Goal: Transaction & Acquisition: Purchase product/service

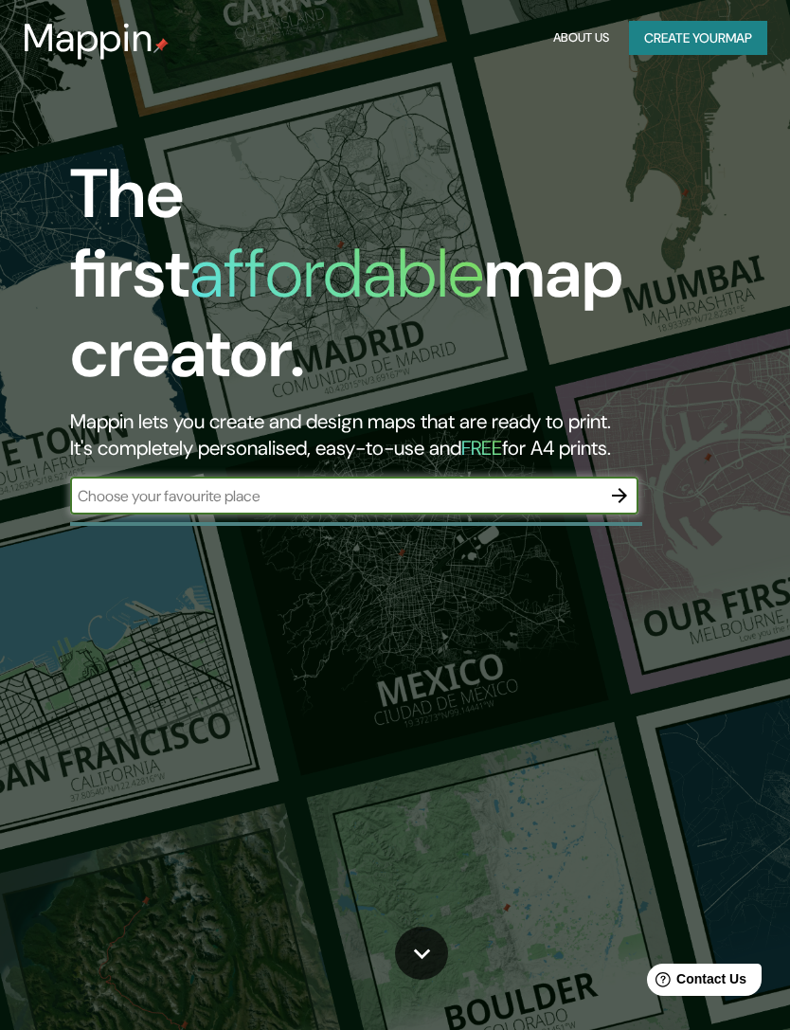
click at [111, 485] on input "text" at bounding box center [335, 496] width 531 height 22
type input "Av [PERSON_NAME] [GEOGRAPHIC_DATA][PERSON_NAME]"
click at [622, 484] on icon "button" at bounding box center [619, 495] width 23 height 23
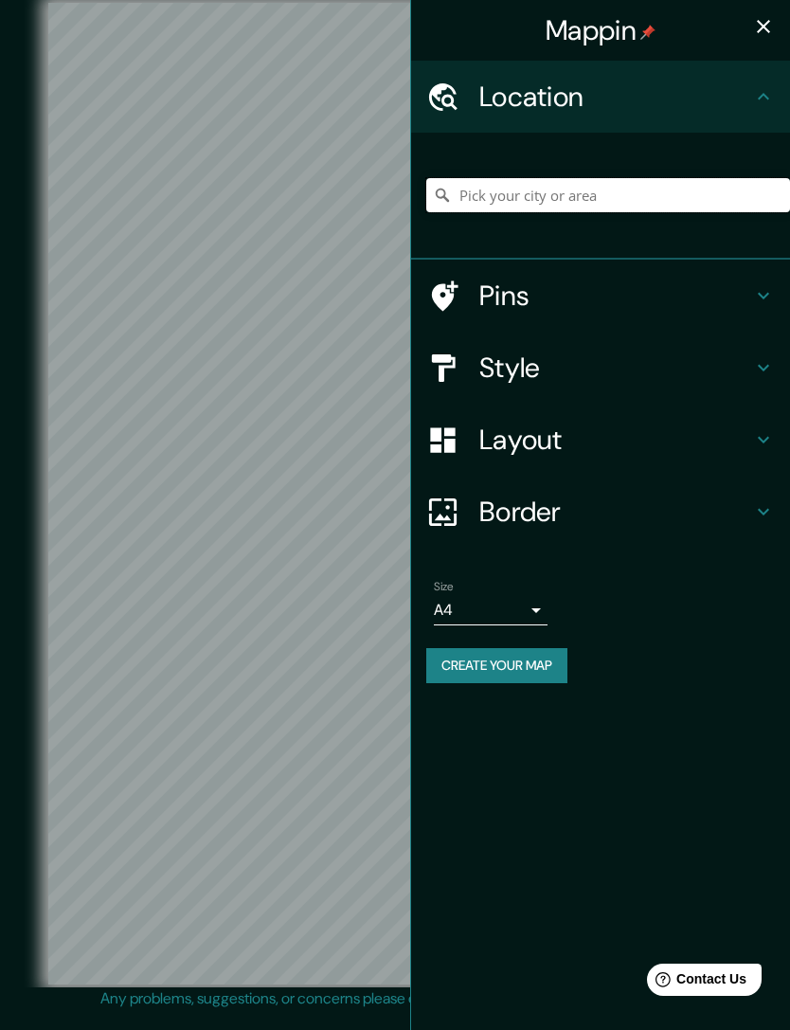
click at [703, 191] on input "Pick your city or area" at bounding box center [608, 195] width 364 height 34
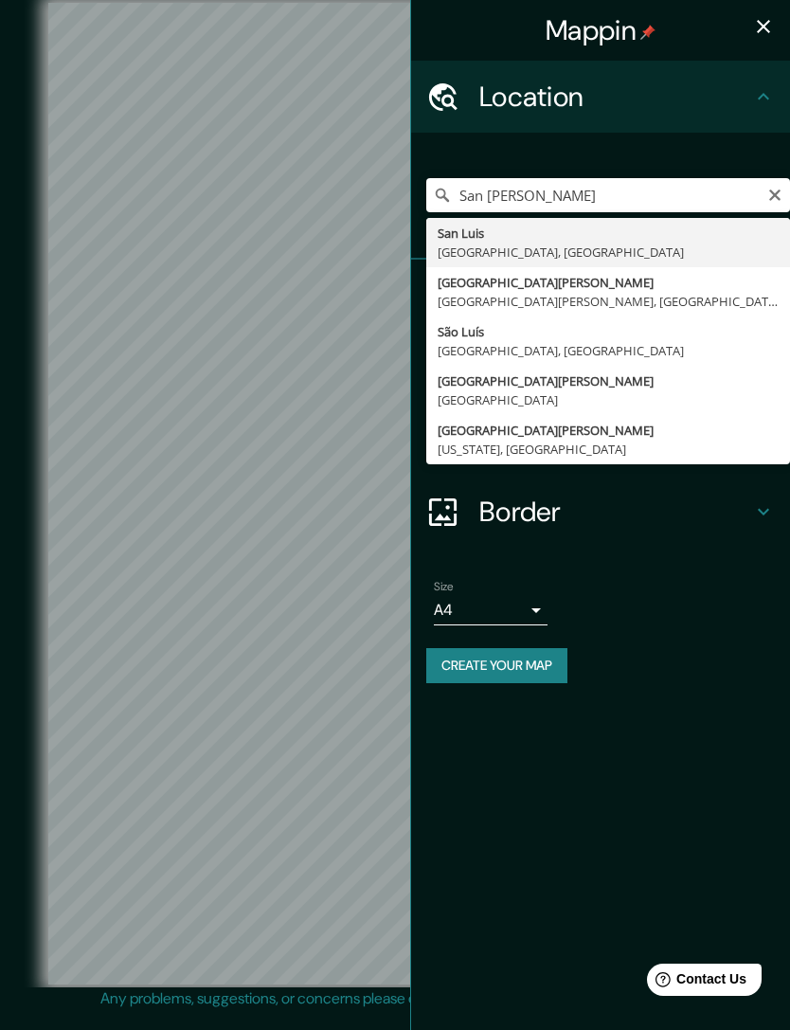
type input "[GEOGRAPHIC_DATA][PERSON_NAME], [GEOGRAPHIC_DATA][PERSON_NAME], [GEOGRAPHIC_DAT…"
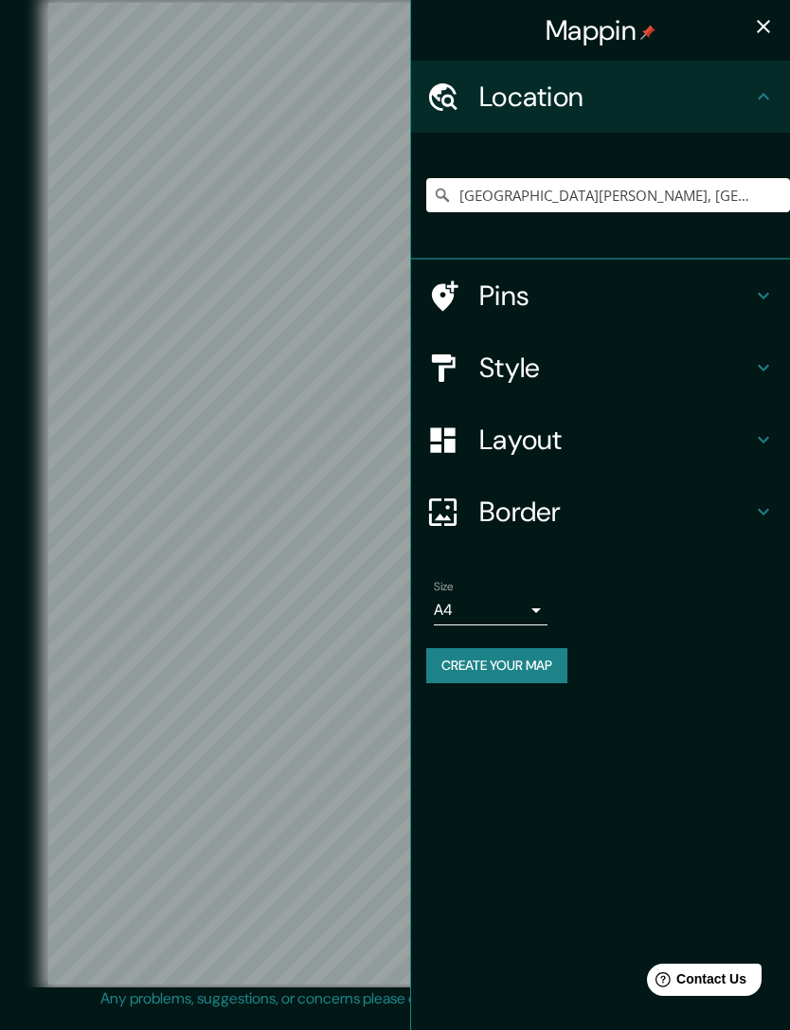
click at [764, 29] on icon "button" at bounding box center [763, 26] width 23 height 23
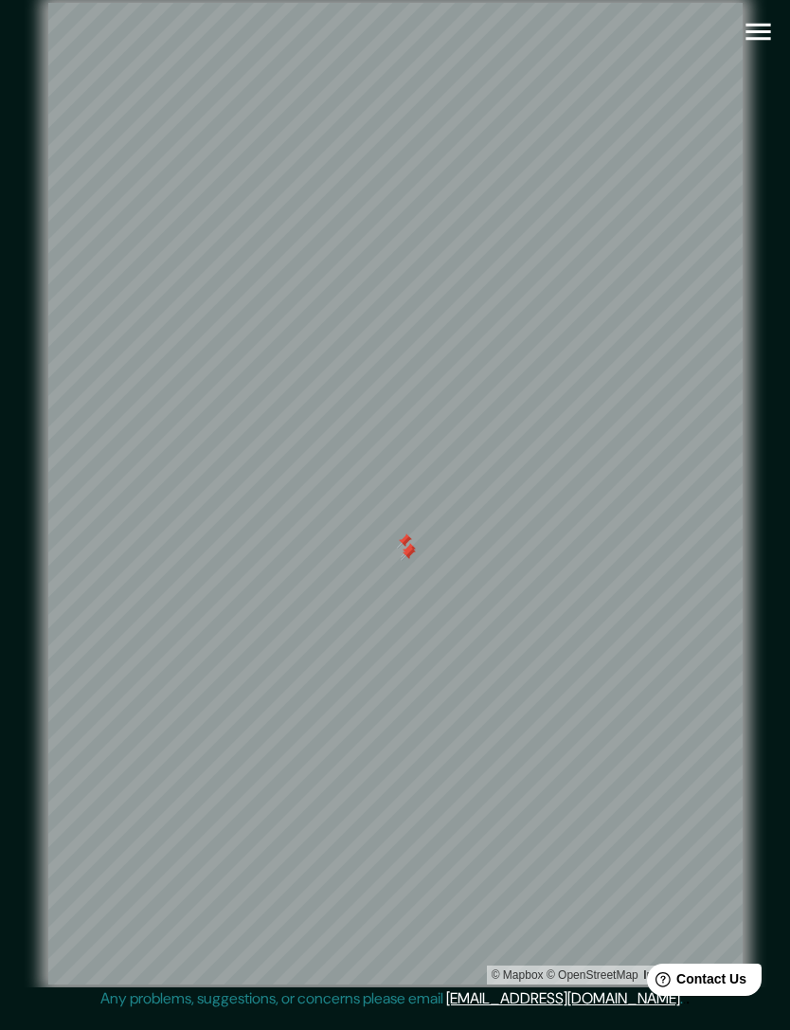
click at [404, 549] on div at bounding box center [404, 540] width 15 height 15
click at [321, 738] on div at bounding box center [323, 730] width 15 height 15
click at [328, 738] on div at bounding box center [323, 730] width 15 height 15
click at [333, 741] on div at bounding box center [338, 733] width 15 height 15
click at [331, 743] on div at bounding box center [338, 735] width 15 height 15
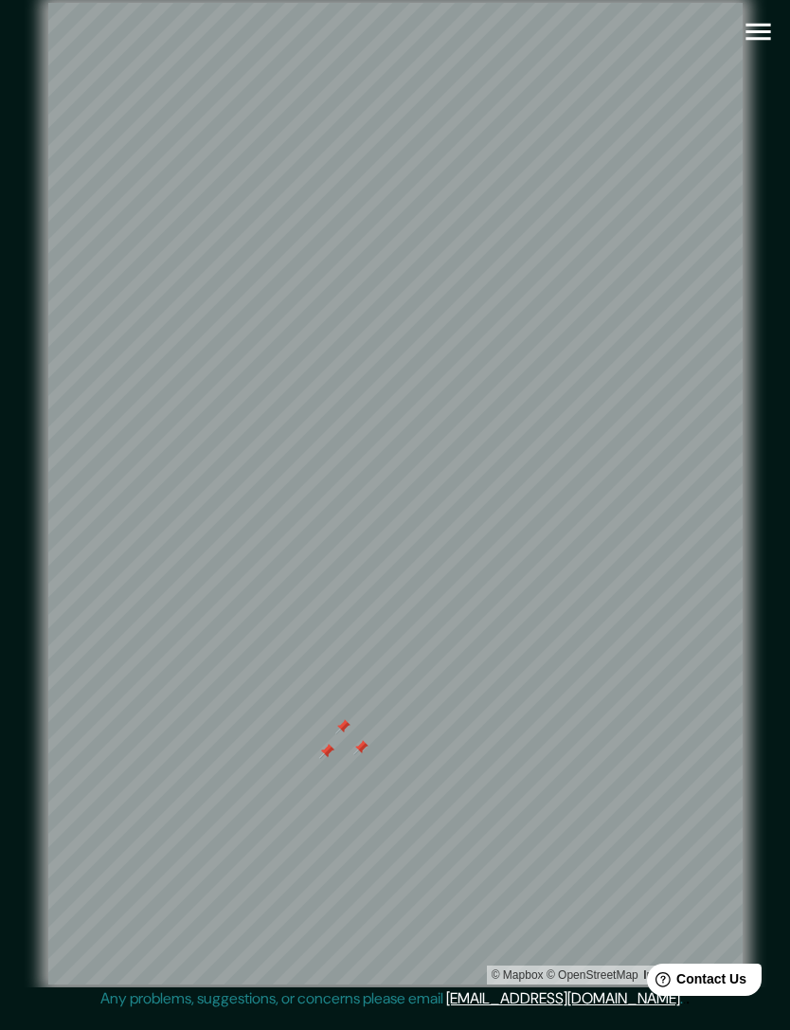
click at [335, 734] on div at bounding box center [342, 726] width 15 height 15
click at [323, 759] on div at bounding box center [326, 751] width 15 height 15
click at [308, 764] on div at bounding box center [315, 756] width 15 height 15
click at [324, 769] on div at bounding box center [322, 761] width 15 height 15
click at [337, 764] on div at bounding box center [344, 756] width 15 height 15
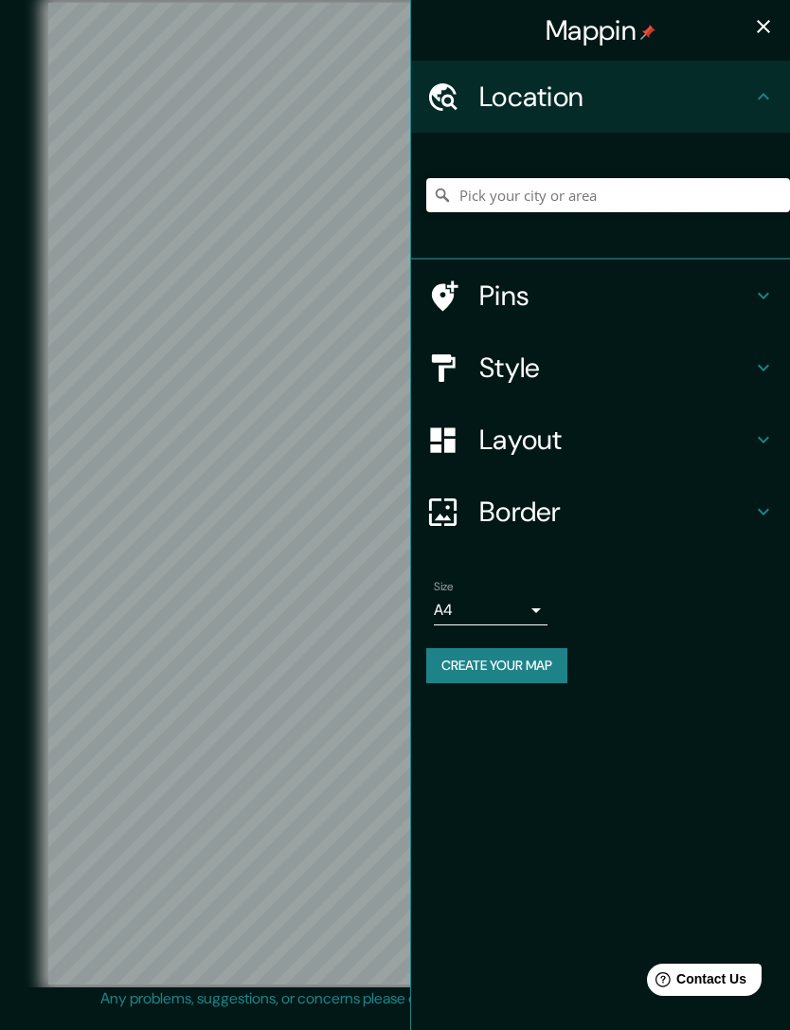
click at [728, 195] on input "Pick your city or area" at bounding box center [608, 195] width 364 height 34
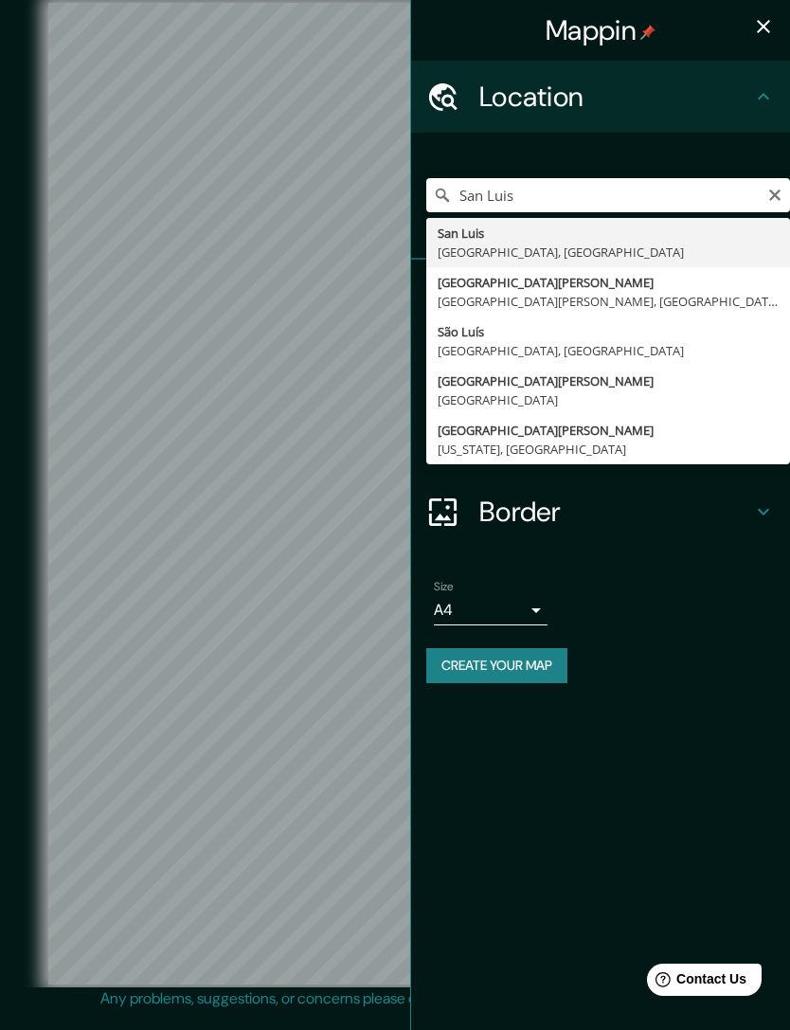
type input "[GEOGRAPHIC_DATA][PERSON_NAME], [GEOGRAPHIC_DATA][PERSON_NAME], [GEOGRAPHIC_DAT…"
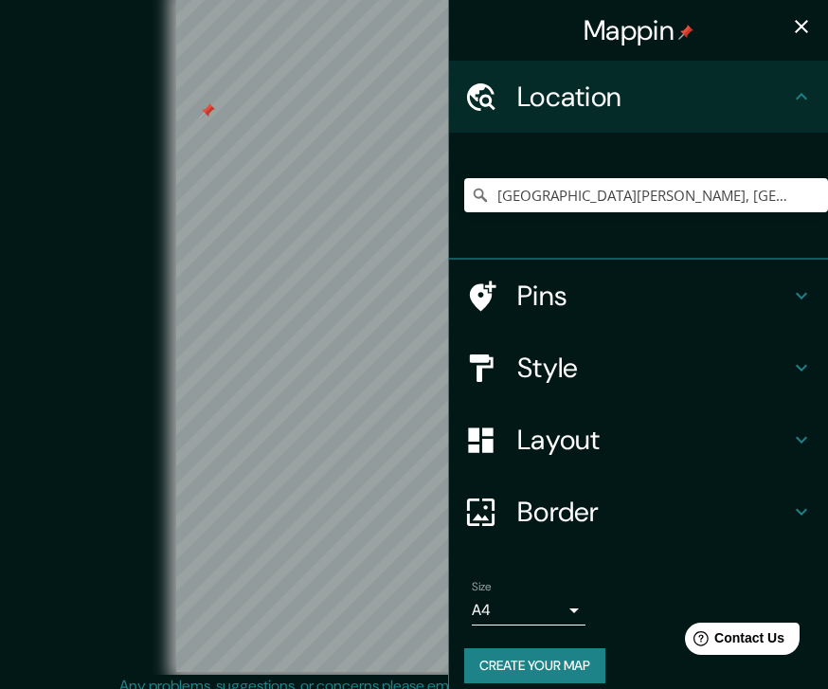
scroll to position [7, 0]
click at [789, 35] on icon "button" at bounding box center [801, 26] width 23 height 23
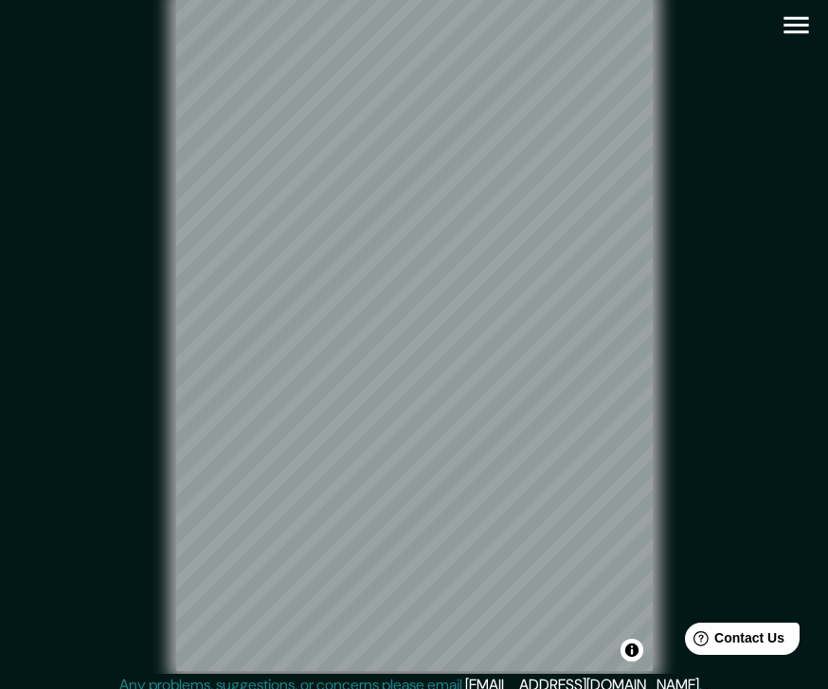
click at [789, 29] on icon "button" at bounding box center [796, 25] width 33 height 33
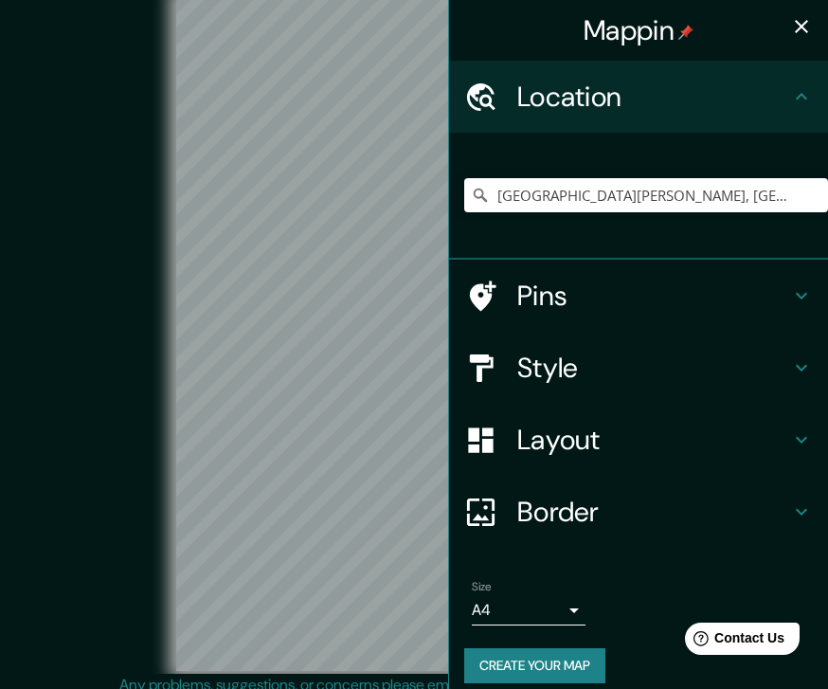
click at [658, 366] on h4 "Style" at bounding box center [653, 368] width 273 height 34
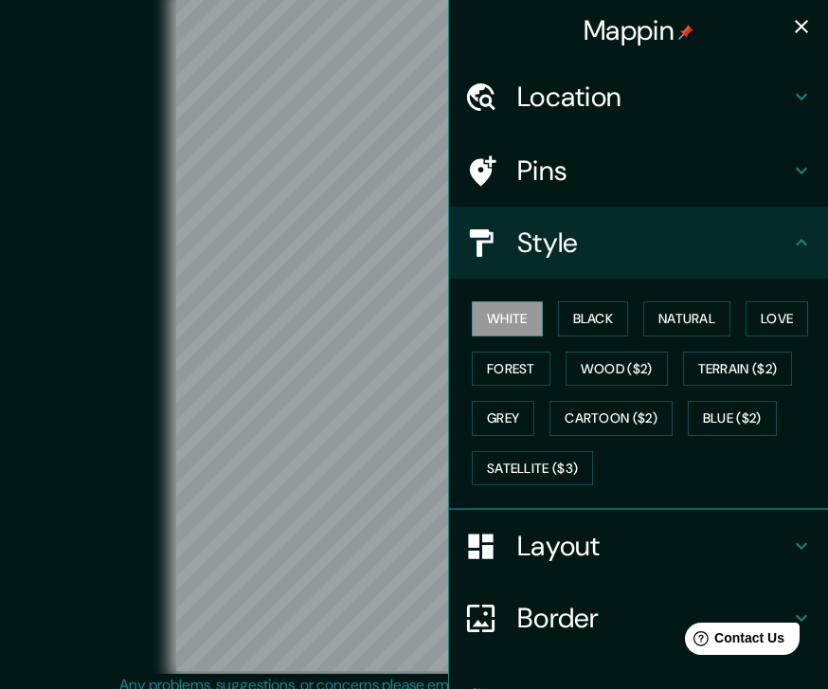
click at [610, 306] on button "Black" at bounding box center [593, 318] width 71 height 35
click at [704, 311] on button "Natural" at bounding box center [686, 318] width 87 height 35
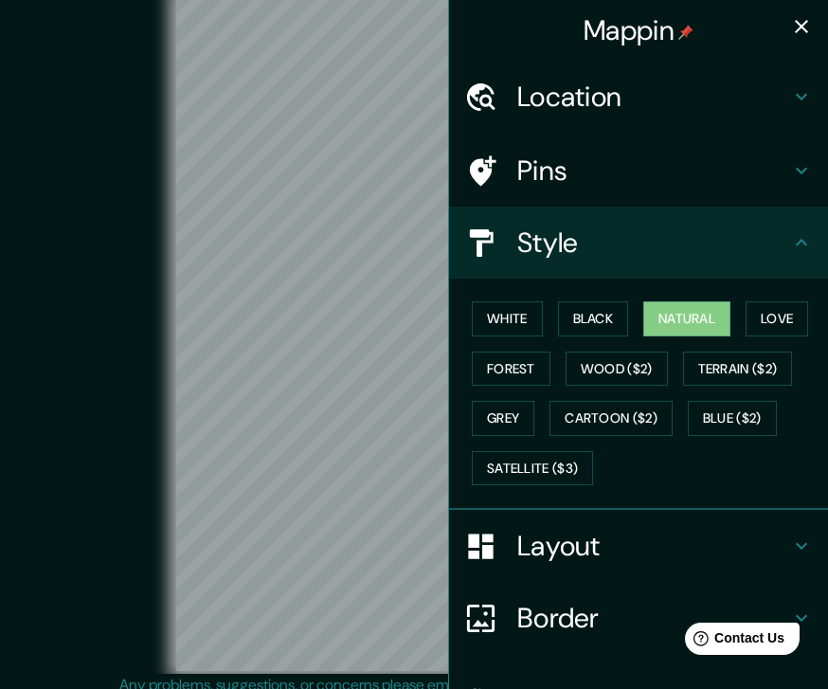
click at [789, 306] on button "Love" at bounding box center [777, 318] width 63 height 35
click at [543, 359] on button "Forest" at bounding box center [511, 369] width 79 height 35
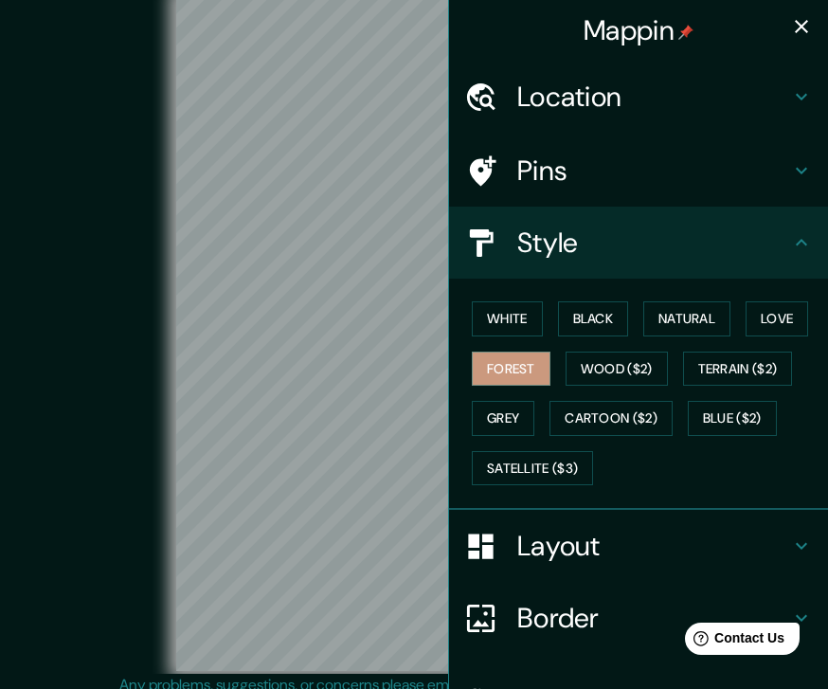
click at [650, 367] on button "Wood ($2)" at bounding box center [617, 369] width 102 height 35
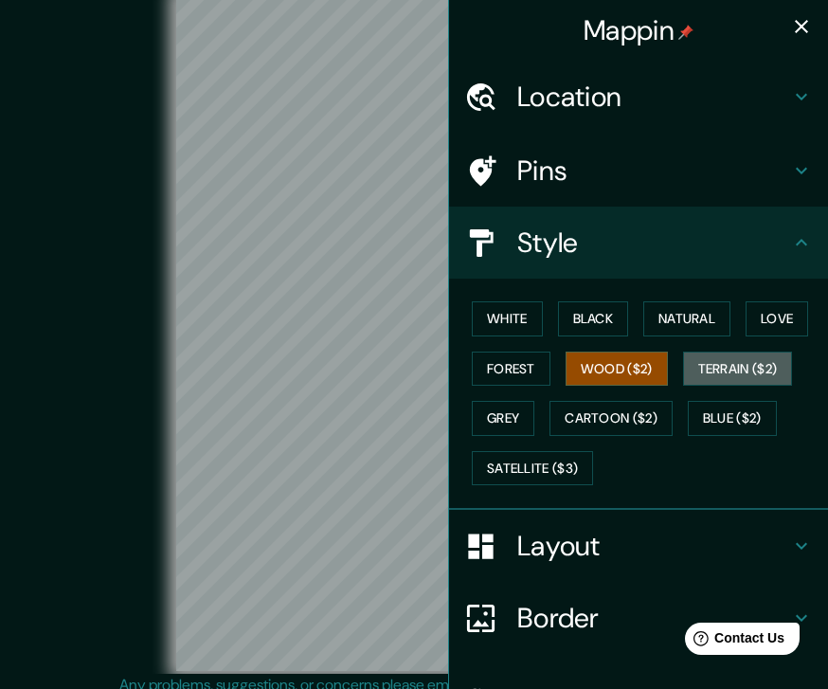
click at [763, 360] on button "Terrain ($2)" at bounding box center [738, 369] width 110 height 35
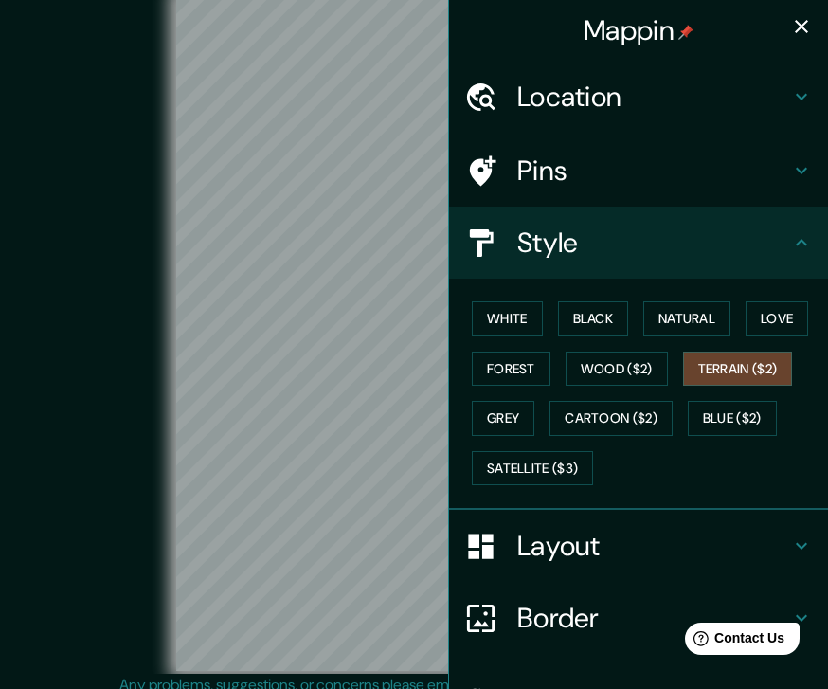
click at [520, 414] on button "Grey" at bounding box center [503, 418] width 63 height 35
click at [635, 413] on button "Cartoon ($2)" at bounding box center [611, 418] width 123 height 35
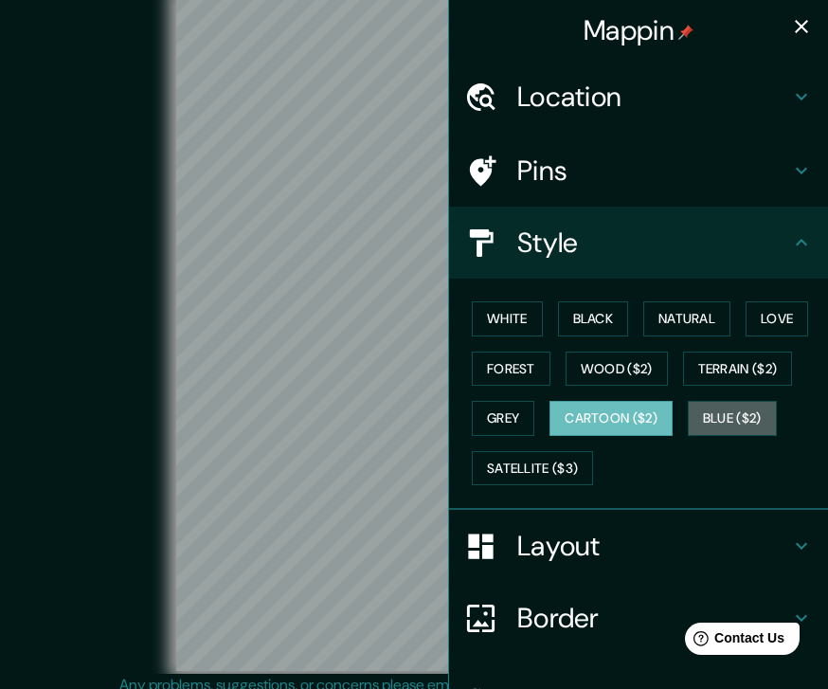
click at [754, 417] on button "Blue ($2)" at bounding box center [732, 418] width 89 height 35
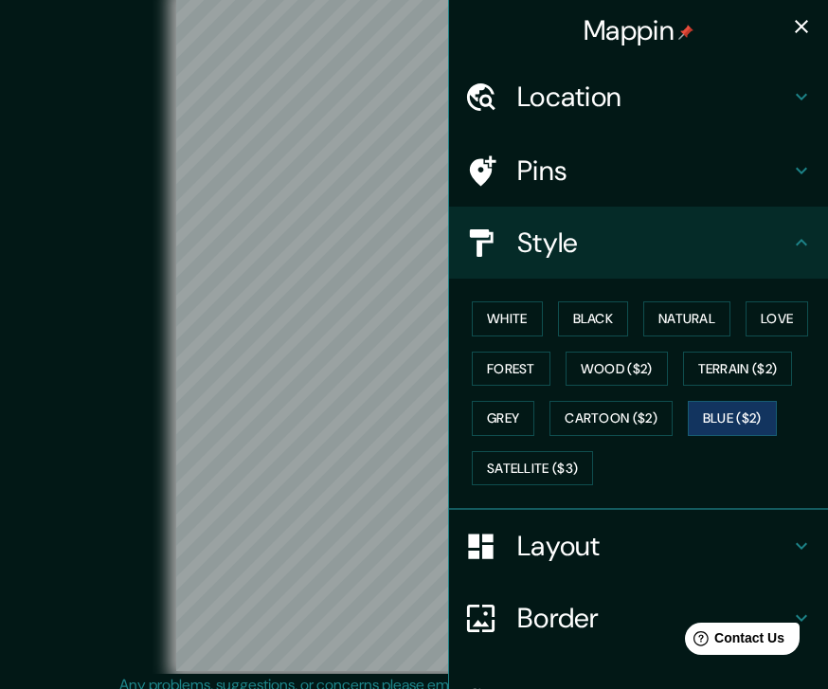
click at [573, 459] on button "Satellite ($3)" at bounding box center [532, 468] width 121 height 35
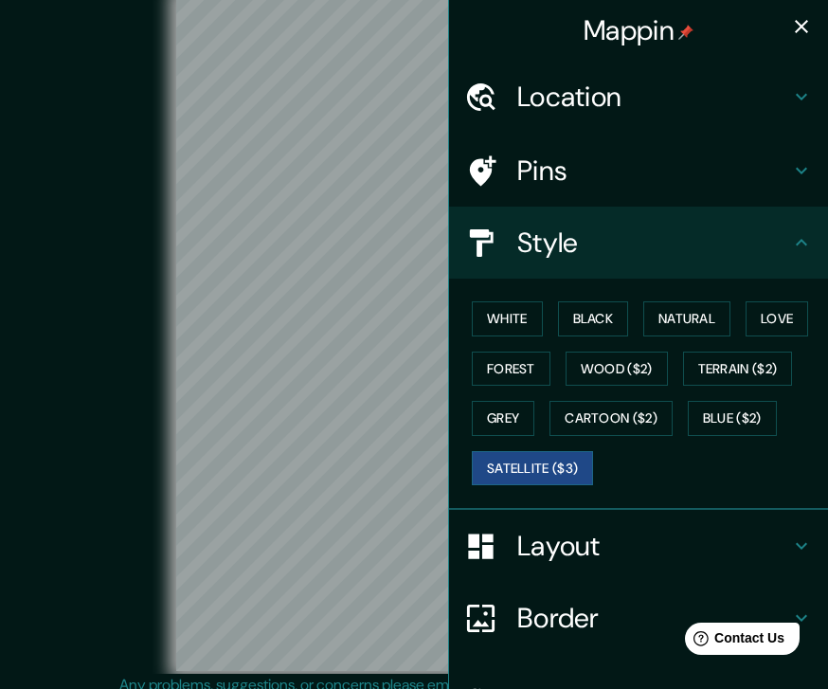
click at [715, 319] on button "Natural" at bounding box center [686, 318] width 87 height 35
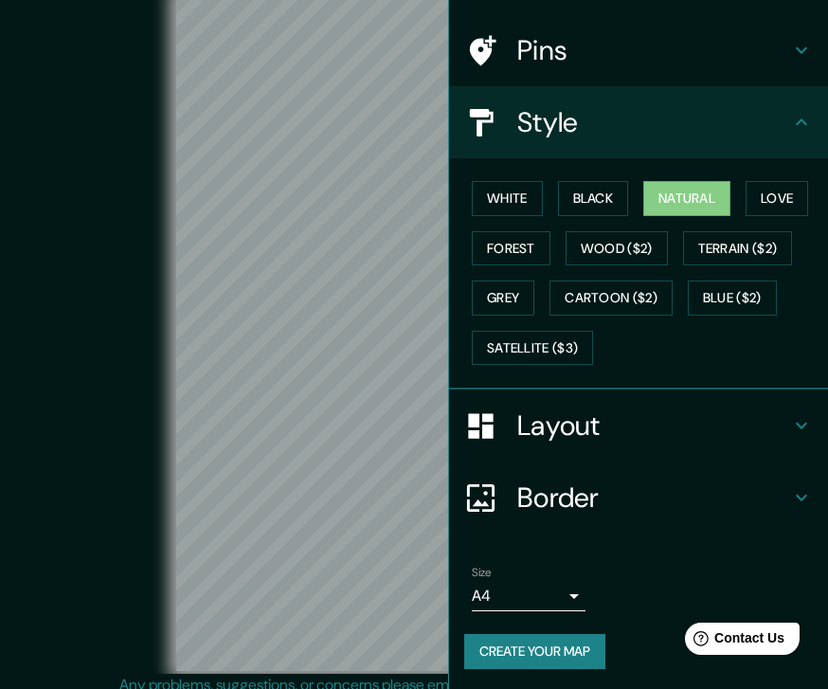
scroll to position [116, 0]
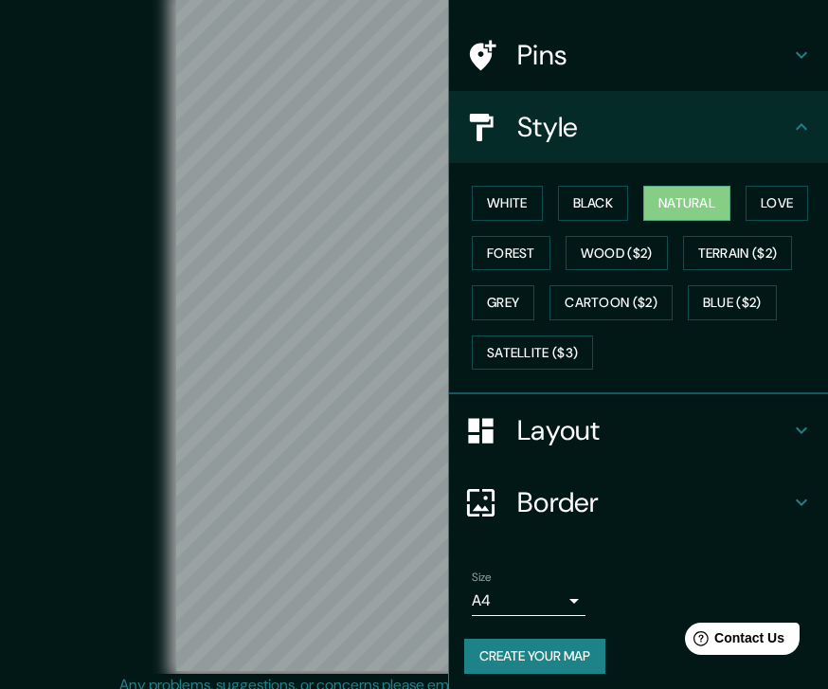
click at [733, 439] on h4 "Layout" at bounding box center [653, 430] width 273 height 34
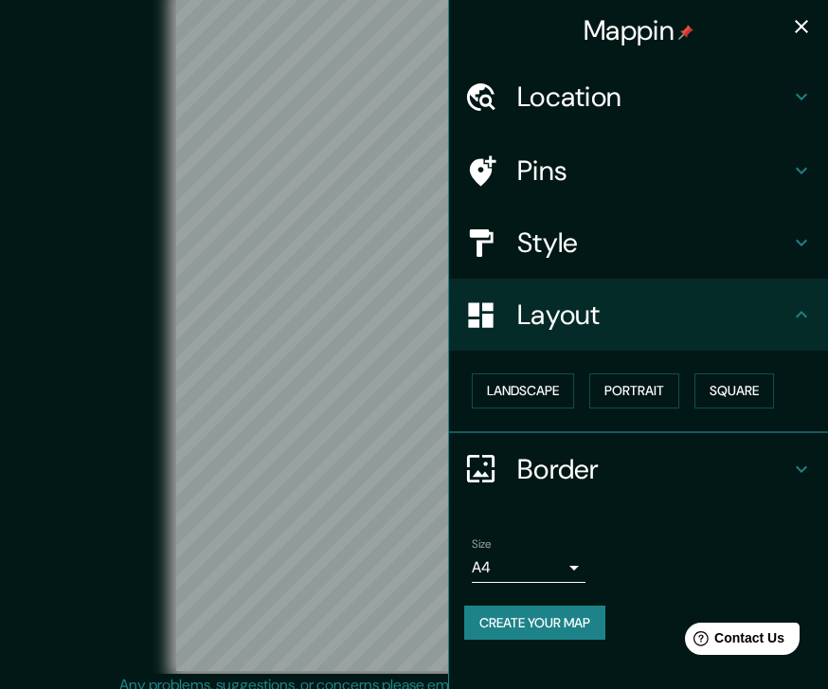
scroll to position [0, 0]
click at [547, 375] on button "Landscape" at bounding box center [523, 390] width 102 height 35
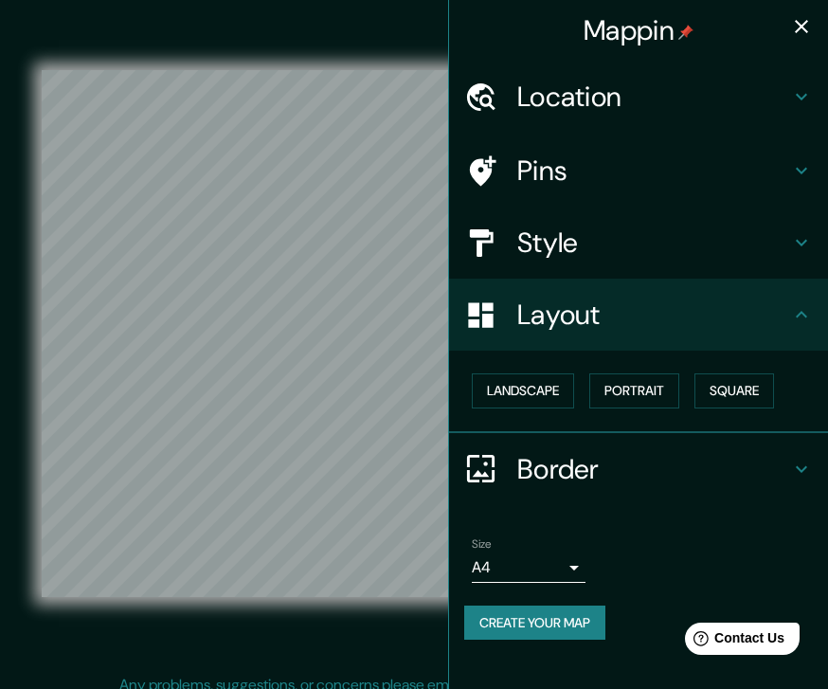
click at [716, 455] on h4 "Border" at bounding box center [653, 469] width 273 height 34
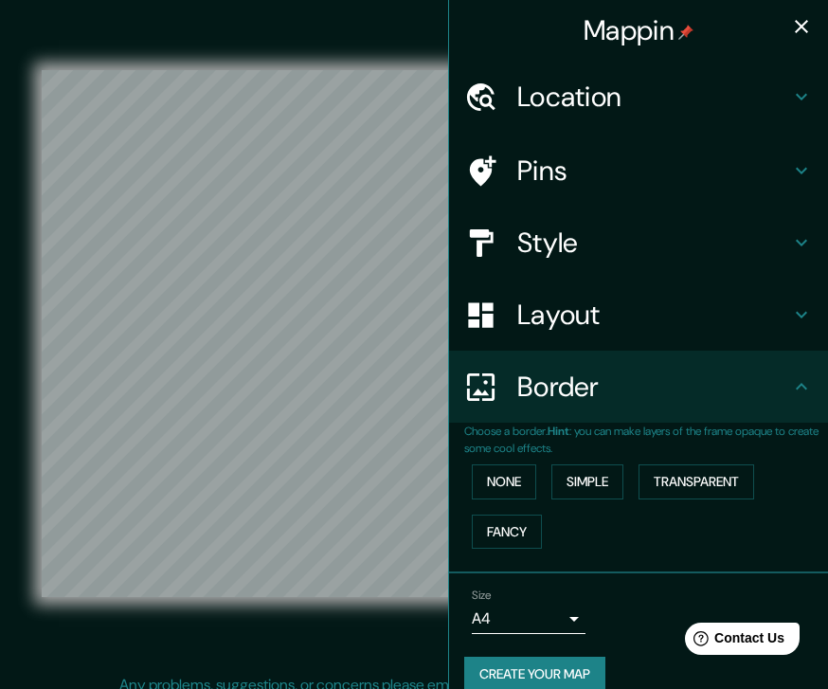
click at [513, 477] on button "None" at bounding box center [504, 481] width 64 height 35
click at [597, 472] on button "Simple" at bounding box center [587, 481] width 72 height 35
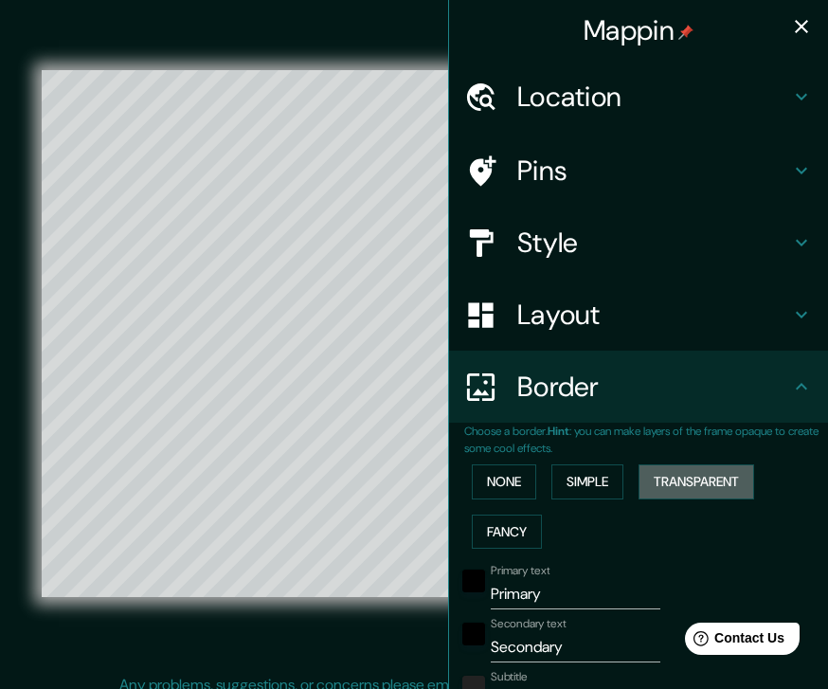
click at [723, 475] on button "Transparent" at bounding box center [697, 481] width 116 height 35
click at [512, 521] on button "Fancy" at bounding box center [507, 531] width 70 height 35
click at [502, 466] on button "None" at bounding box center [504, 481] width 64 height 35
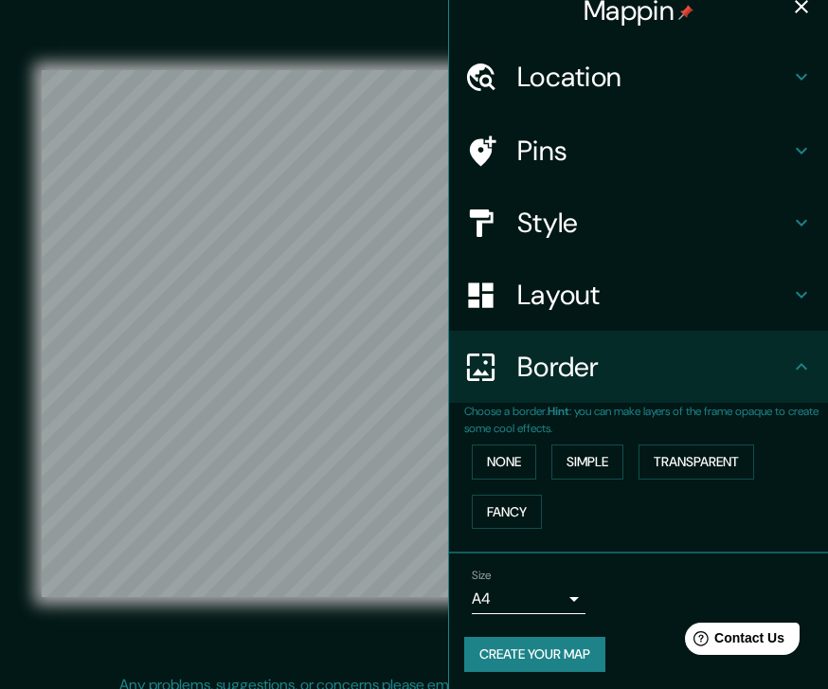
scroll to position [19, 0]
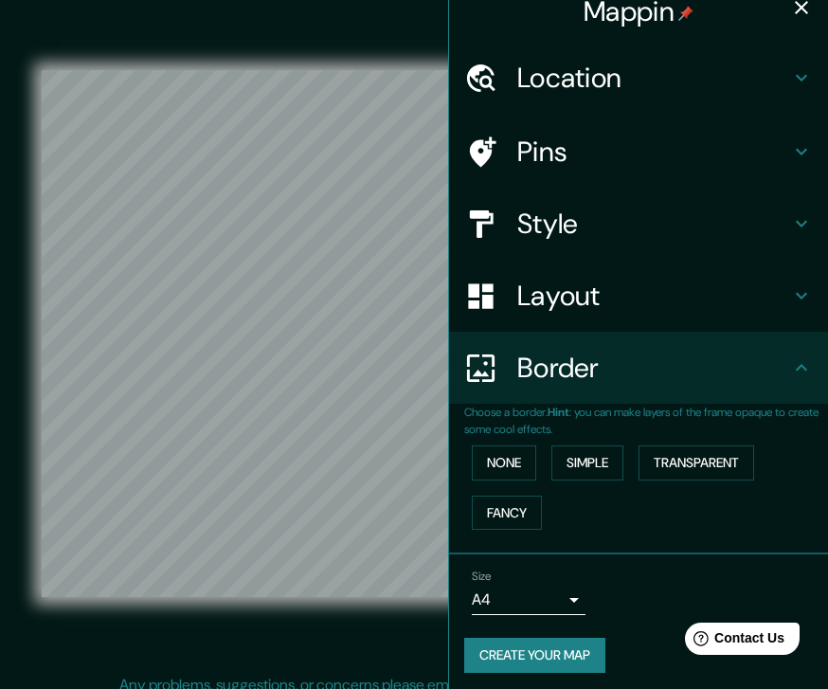
click at [558, 600] on body "Mappin Location San Luis Potosí, San Luis Potosí, México Pins Style Layout Bord…" at bounding box center [414, 337] width 828 height 689
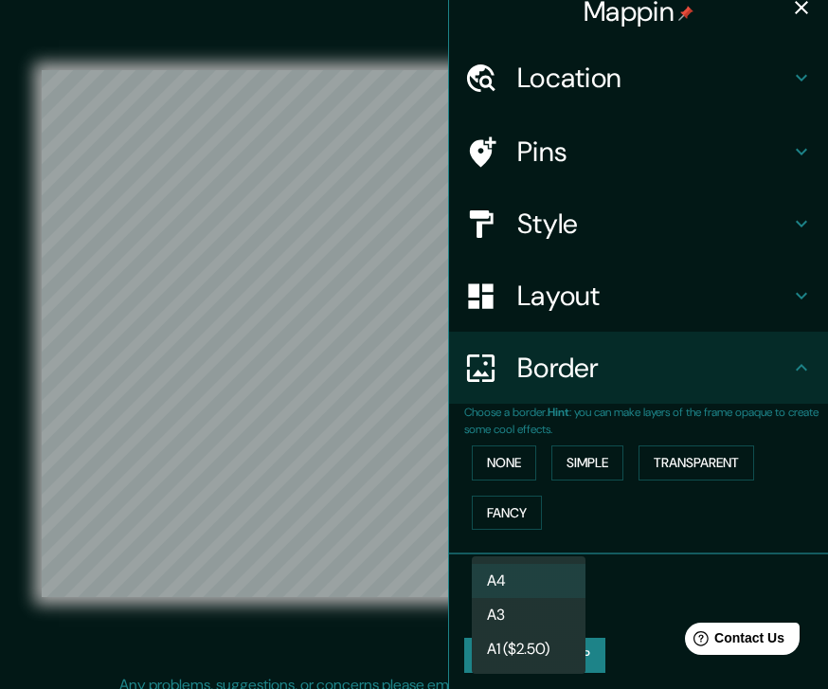
click at [667, 558] on div at bounding box center [414, 344] width 828 height 689
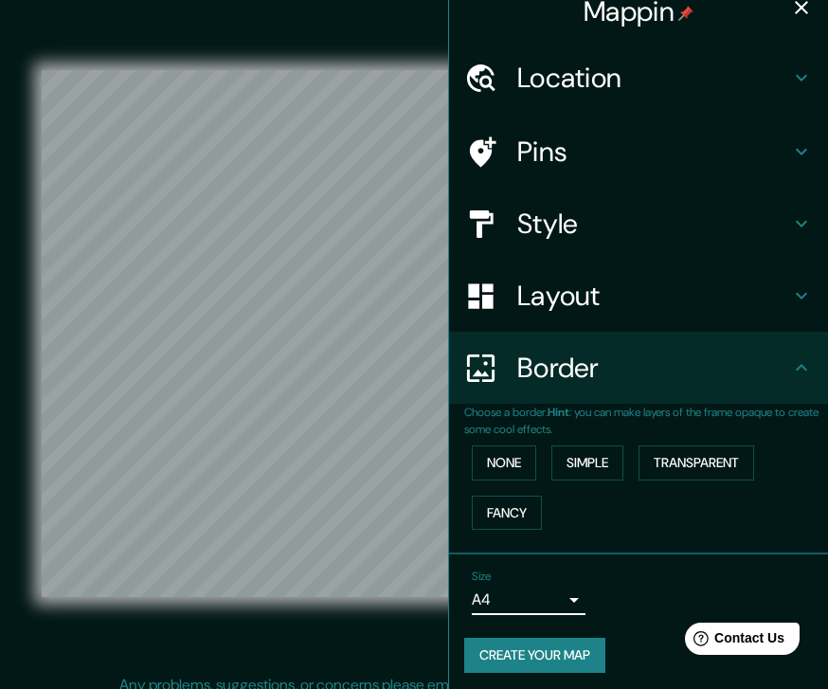
click at [789, 6] on icon "button" at bounding box center [801, 7] width 13 height 13
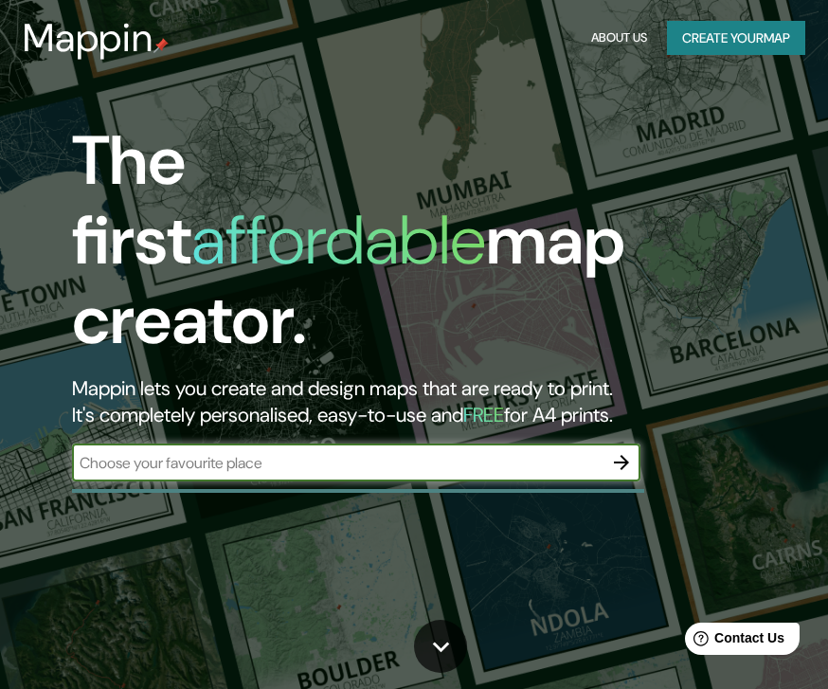
click at [727, 45] on button "Create your map" at bounding box center [736, 38] width 138 height 35
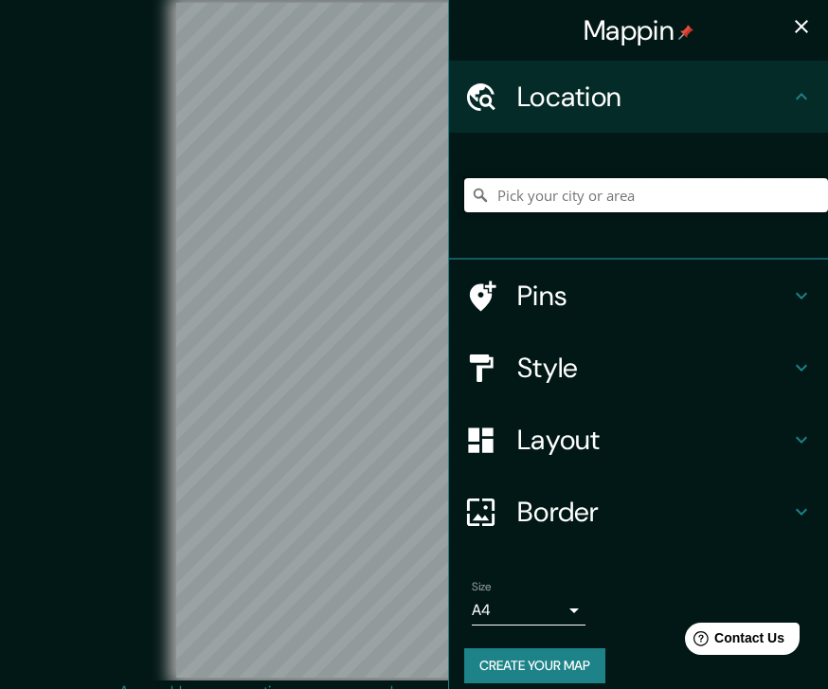
click at [631, 188] on input "Pick your city or area" at bounding box center [646, 195] width 364 height 34
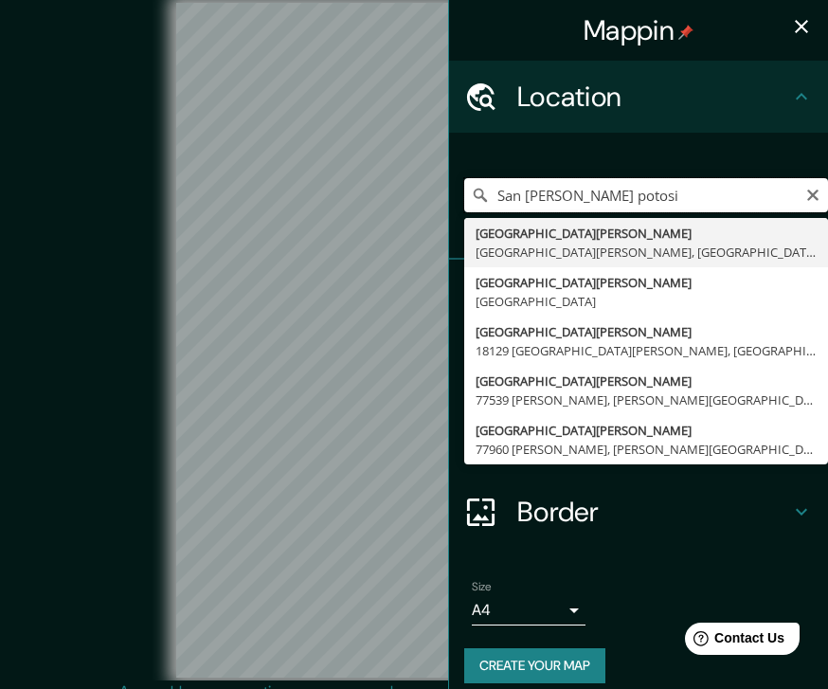
type input "[GEOGRAPHIC_DATA][PERSON_NAME], [GEOGRAPHIC_DATA][PERSON_NAME], [GEOGRAPHIC_DAT…"
click at [729, 148] on div "[GEOGRAPHIC_DATA][PERSON_NAME], [GEOGRAPHIC_DATA][PERSON_NAME], [GEOGRAPHIC_DAT…" at bounding box center [646, 195] width 364 height 95
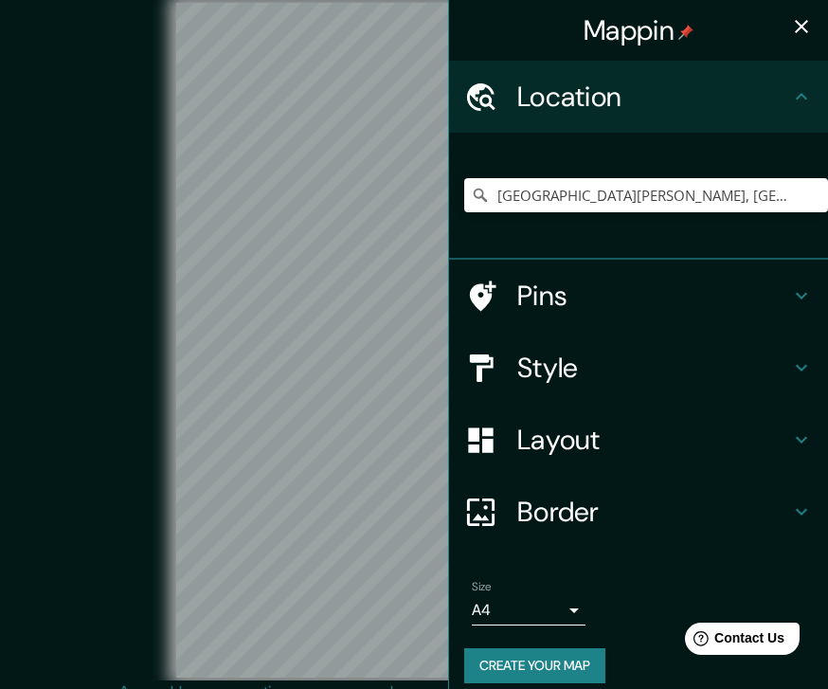
click at [809, 30] on icon "button" at bounding box center [801, 26] width 23 height 23
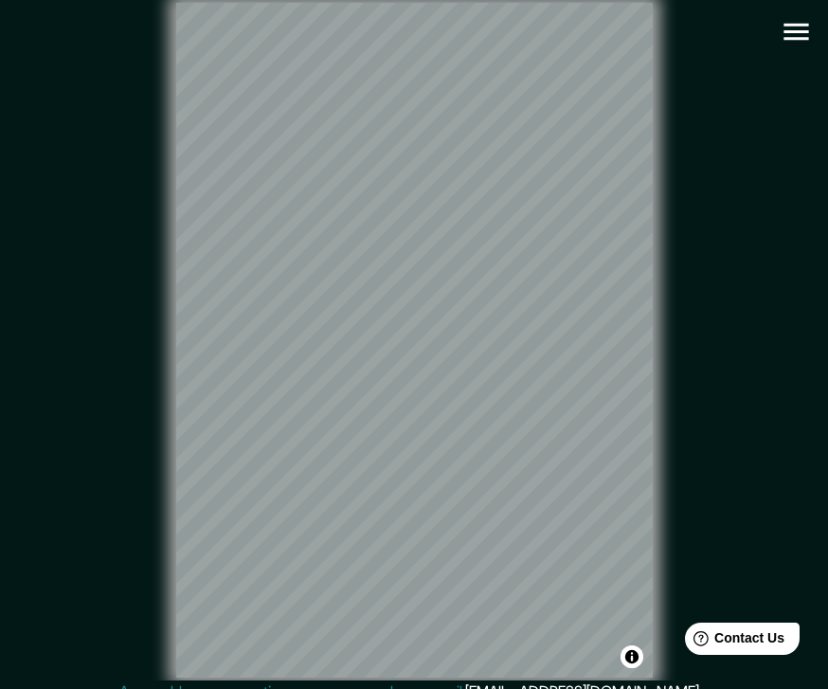
click at [798, 37] on icon "button" at bounding box center [796, 31] width 33 height 33
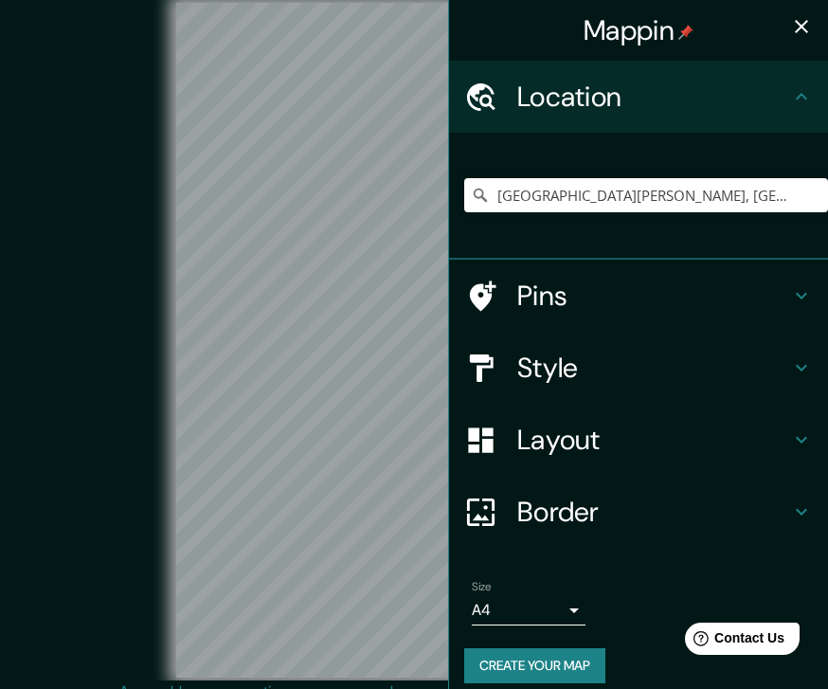
click at [622, 356] on h4 "Style" at bounding box center [653, 368] width 273 height 34
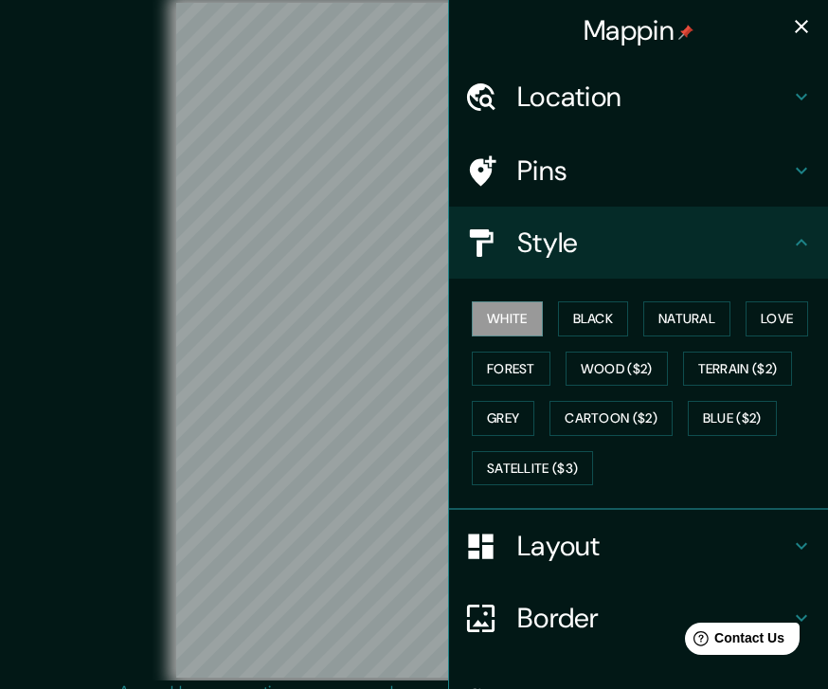
click at [699, 321] on button "Natural" at bounding box center [686, 318] width 87 height 35
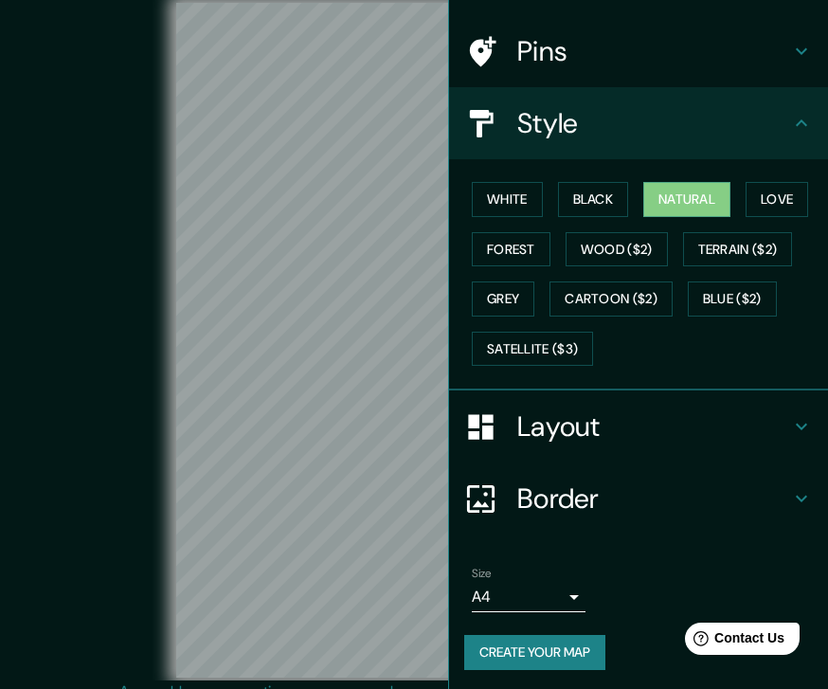
scroll to position [116, 0]
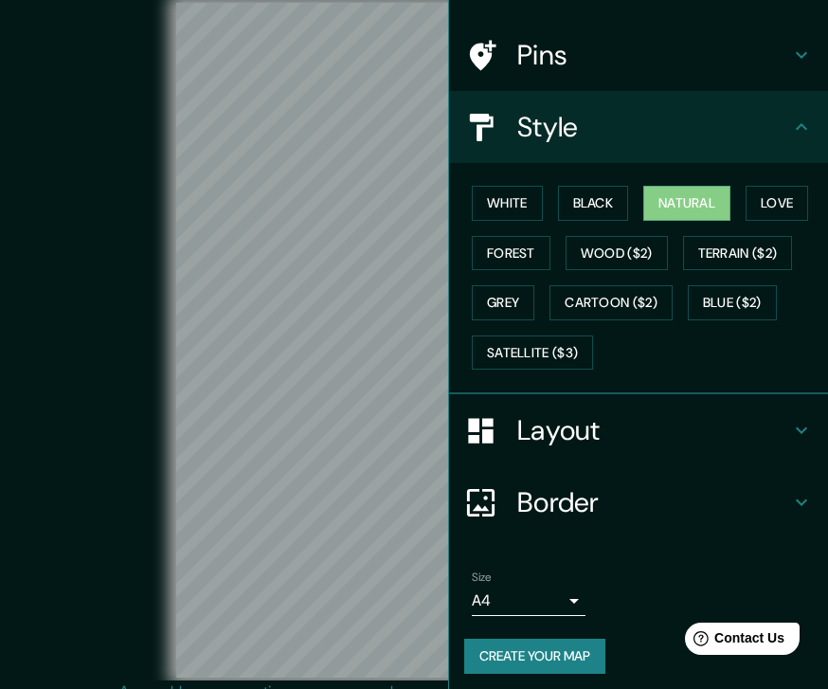
click at [659, 499] on h4 "Border" at bounding box center [653, 502] width 273 height 34
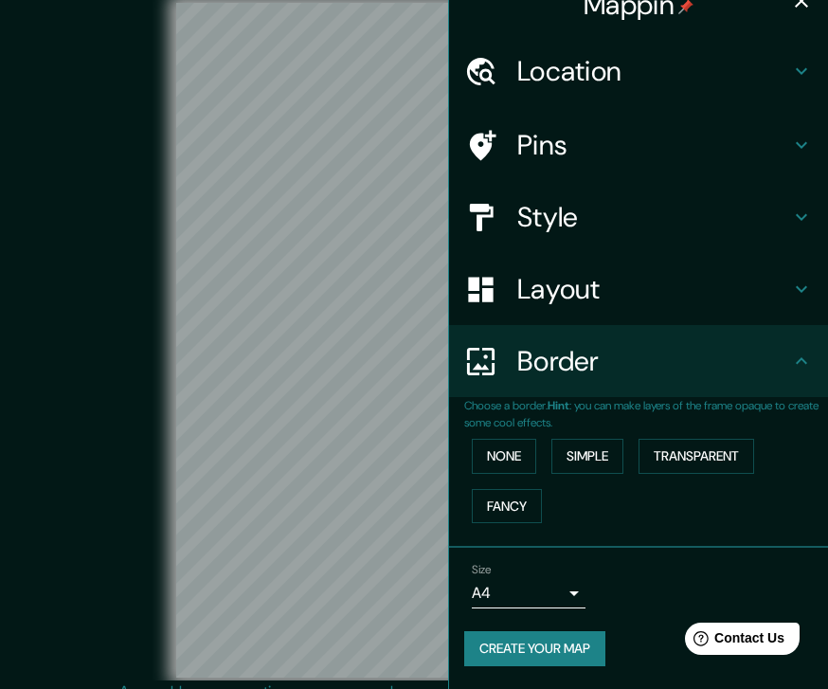
click at [506, 439] on button "None" at bounding box center [504, 456] width 64 height 35
click at [515, 439] on button "None" at bounding box center [504, 456] width 64 height 35
click at [584, 631] on button "Create your map" at bounding box center [534, 648] width 141 height 35
click at [542, 511] on body "Mappin Location [GEOGRAPHIC_DATA][PERSON_NAME], [GEOGRAPHIC_DATA][PERSON_NAME],…" at bounding box center [414, 344] width 828 height 689
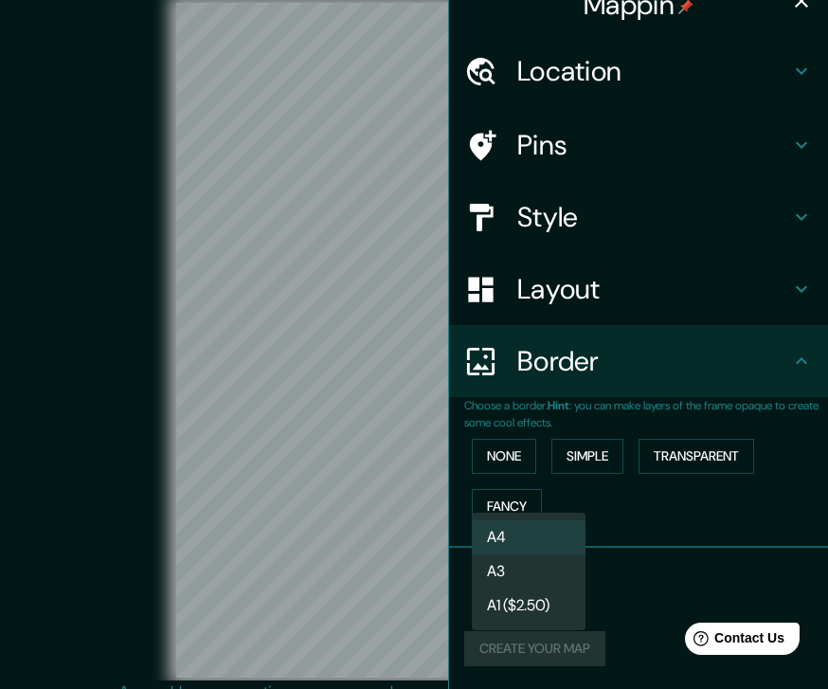
click at [662, 491] on div at bounding box center [414, 344] width 828 height 689
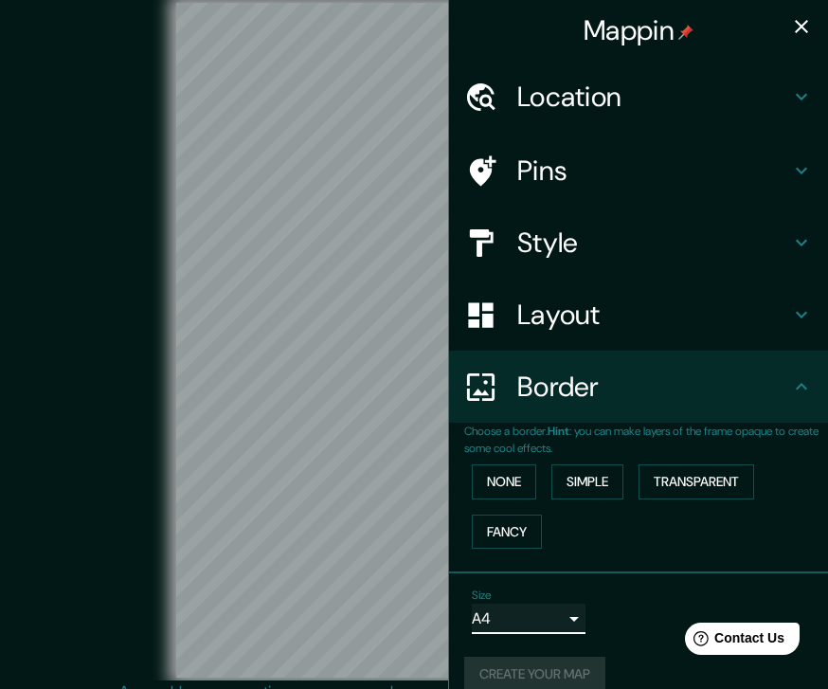
scroll to position [0, 0]
click at [694, 317] on h4 "Layout" at bounding box center [653, 315] width 273 height 34
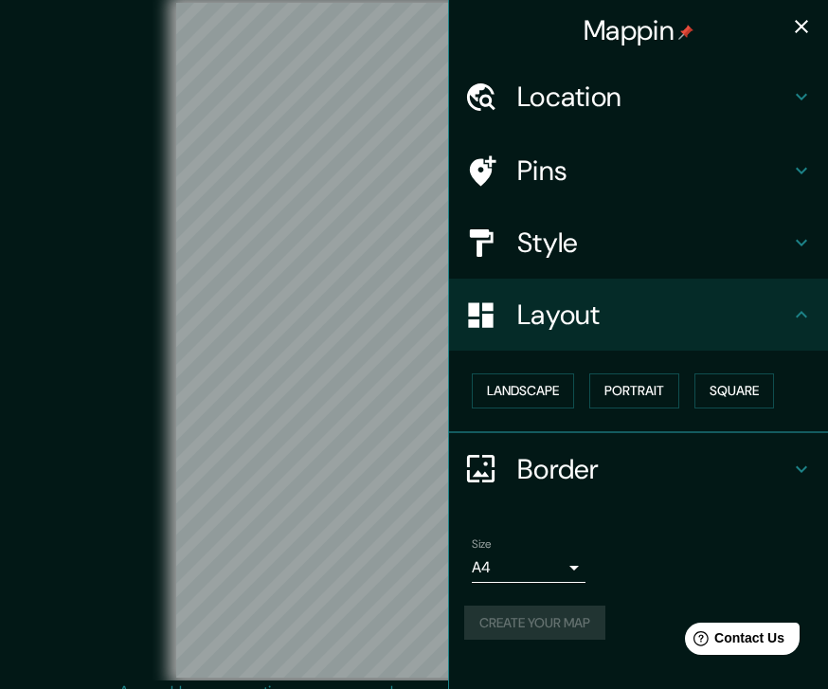
click at [549, 366] on div "Landscape [GEOGRAPHIC_DATA]" at bounding box center [646, 391] width 364 height 50
click at [548, 366] on div "Landscape [GEOGRAPHIC_DATA]" at bounding box center [646, 391] width 364 height 50
click at [553, 402] on button "Landscape" at bounding box center [523, 390] width 102 height 35
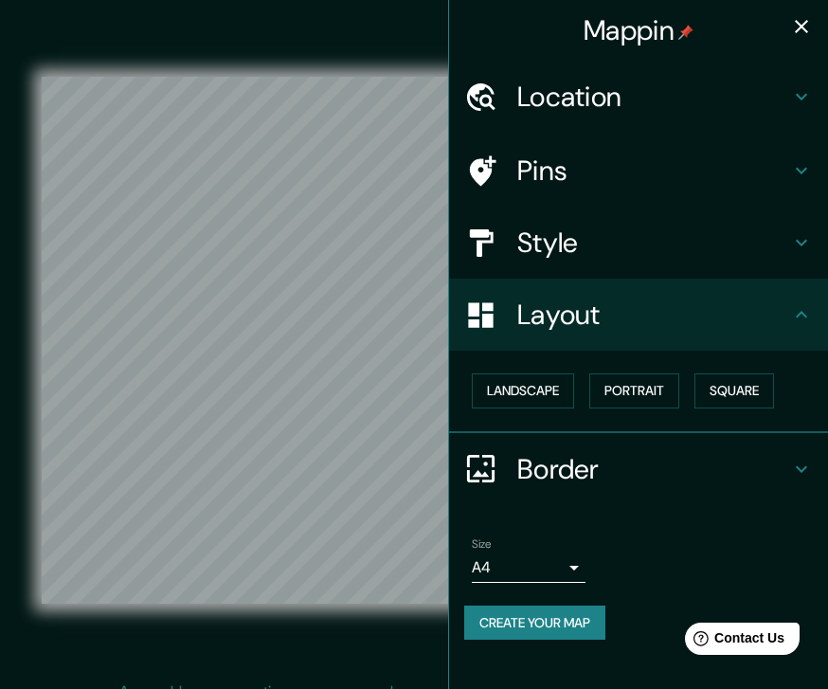
click at [657, 389] on button "Portrait" at bounding box center [634, 390] width 90 height 35
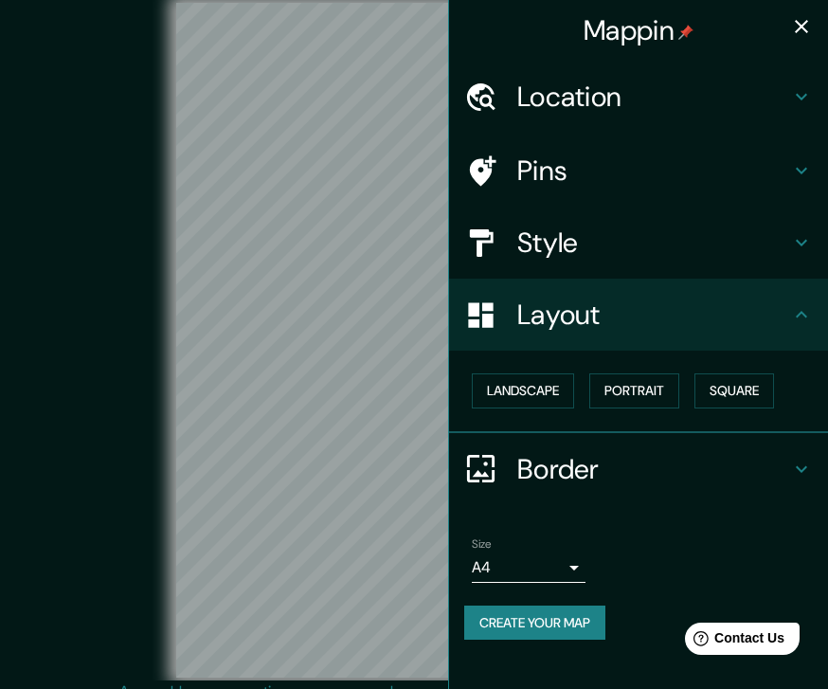
click at [544, 380] on button "Landscape" at bounding box center [523, 390] width 102 height 35
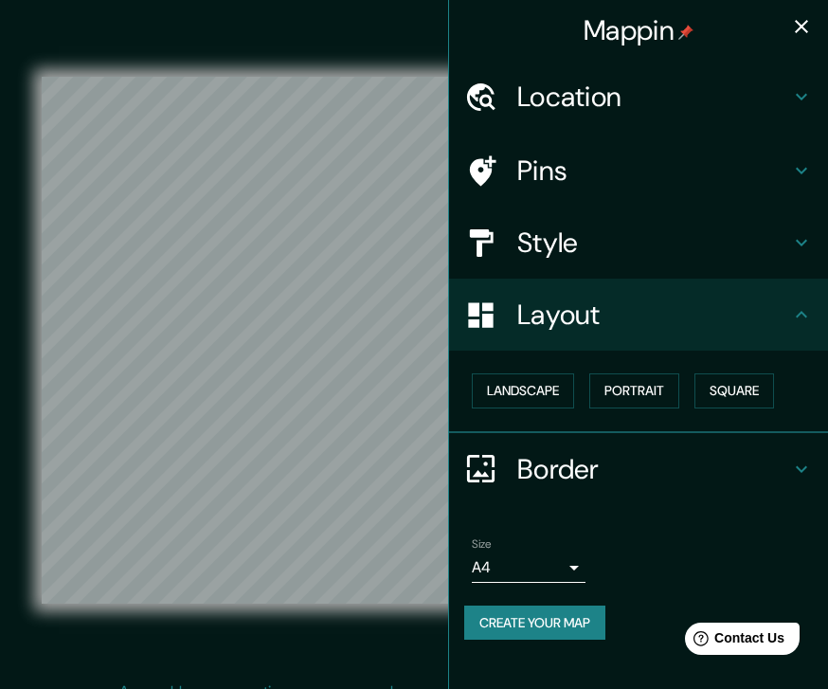
click at [798, 37] on icon "button" at bounding box center [801, 26] width 23 height 23
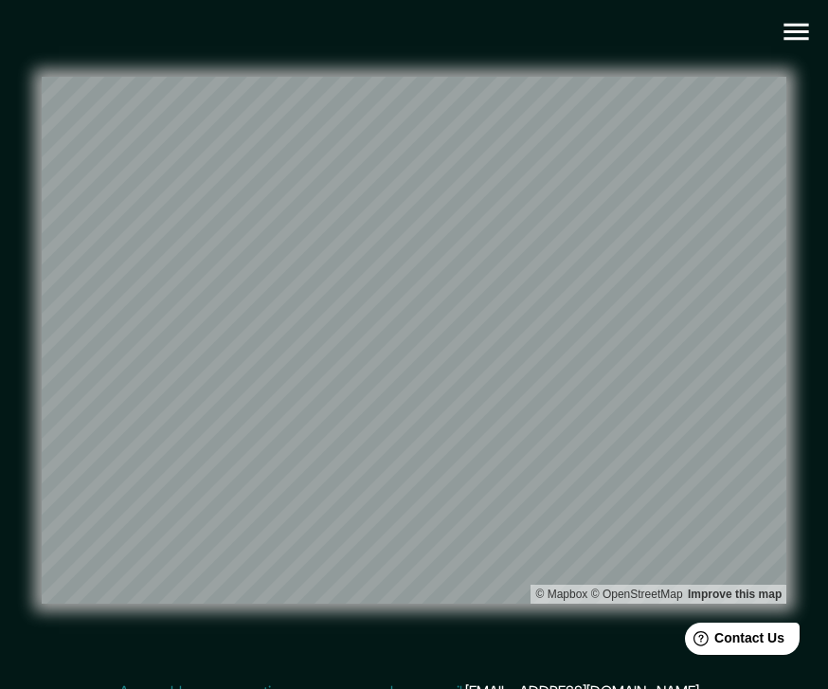
click at [572, 3] on div "© Mapbox © OpenStreetMap Improve this map" at bounding box center [414, 340] width 806 height 680
